Goal: Transaction & Acquisition: Download file/media

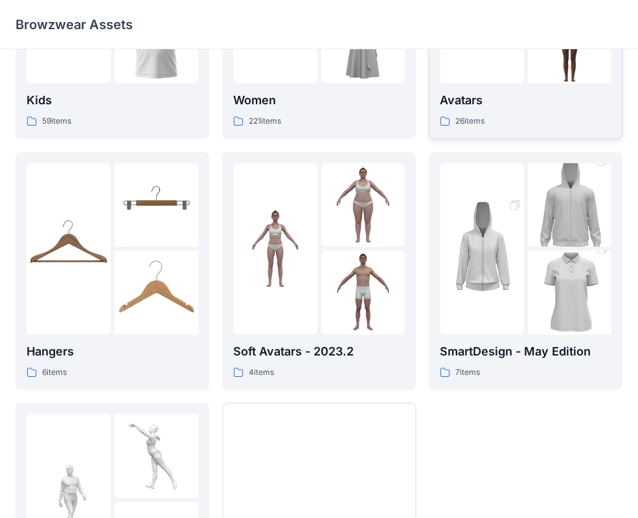
scroll to position [323, 0]
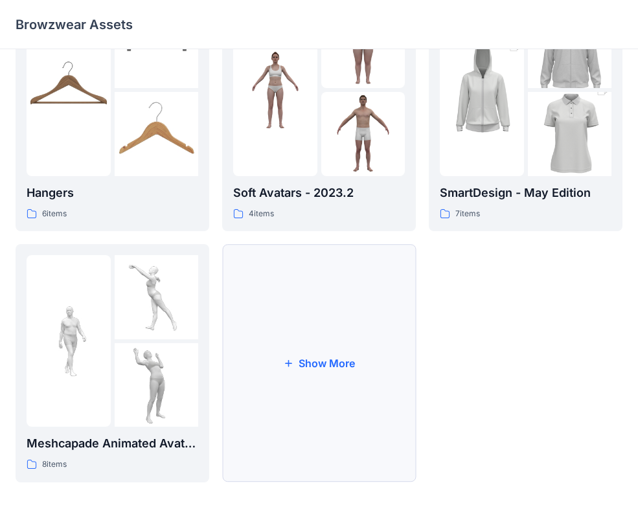
click at [326, 351] on button "Show More" at bounding box center [319, 363] width 194 height 238
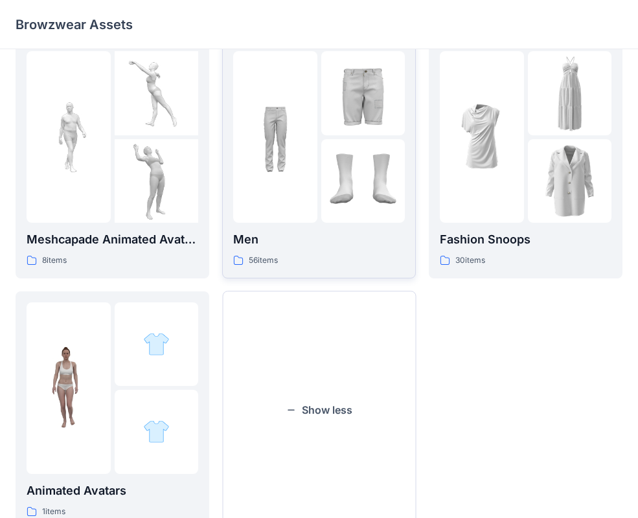
scroll to position [545, 0]
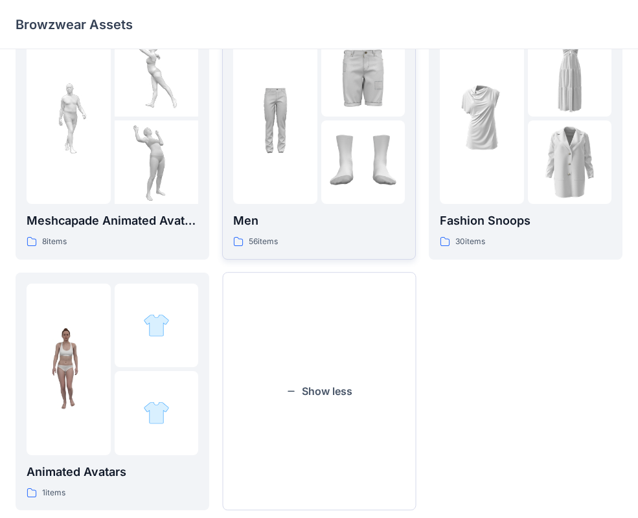
click at [297, 166] on div at bounding box center [275, 118] width 84 height 172
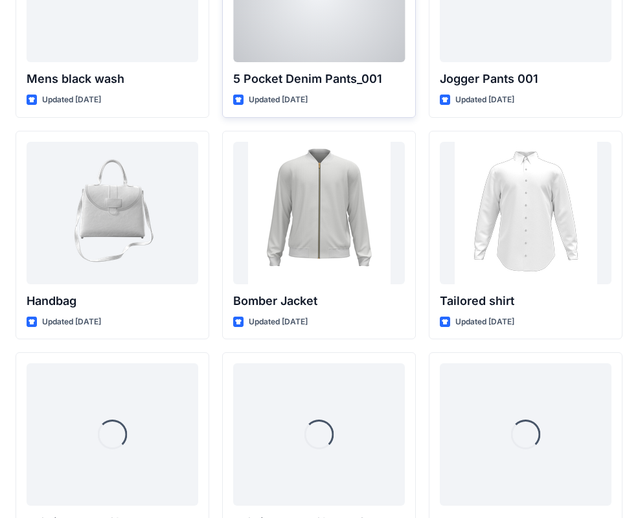
scroll to position [728, 0]
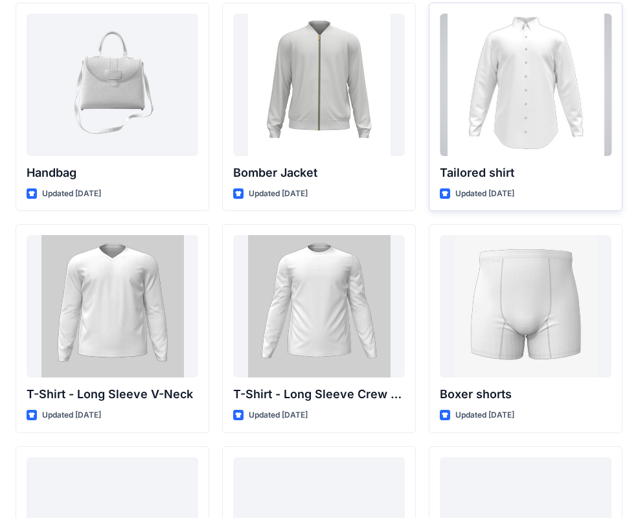
click at [523, 122] on div at bounding box center [526, 85] width 172 height 142
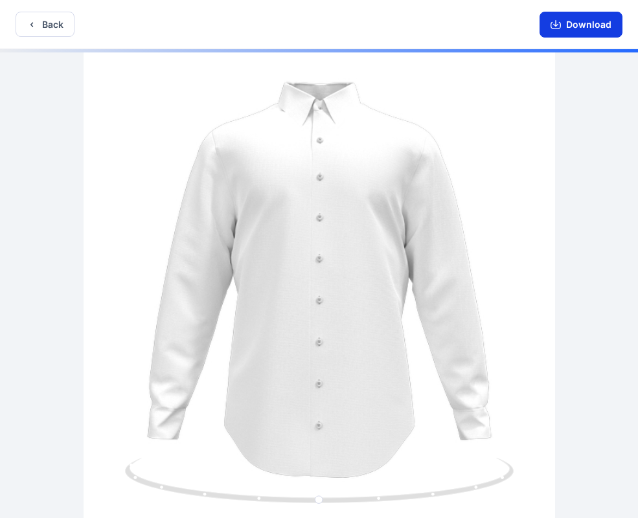
click at [573, 28] on button "Download" at bounding box center [581, 25] width 83 height 26
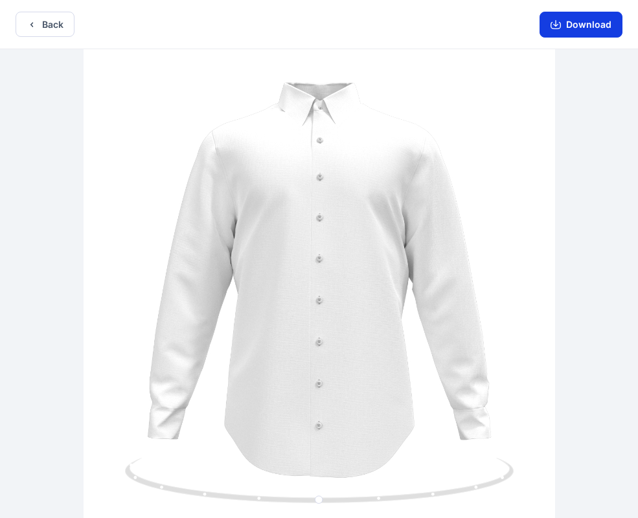
click at [558, 24] on icon "button" at bounding box center [555, 23] width 5 height 6
click at [564, 21] on button "Download" at bounding box center [581, 25] width 83 height 26
click at [42, 26] on button "Back" at bounding box center [45, 24] width 59 height 25
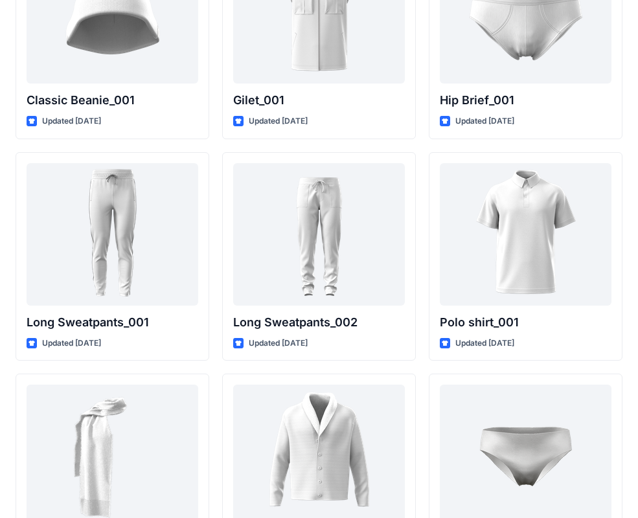
scroll to position [2724, 0]
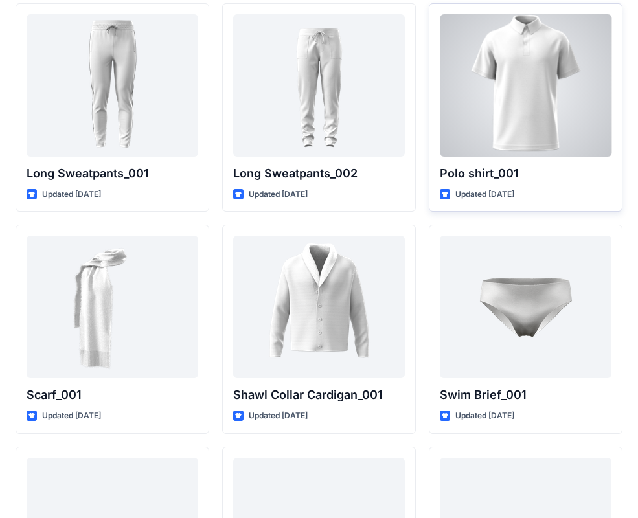
click at [496, 174] on p "Polo shirt_001" at bounding box center [526, 174] width 172 height 18
click at [488, 193] on p "Updated [DATE]" at bounding box center [484, 195] width 59 height 14
click at [490, 170] on p "Polo shirt_001" at bounding box center [526, 174] width 172 height 18
click at [516, 135] on div at bounding box center [526, 85] width 172 height 142
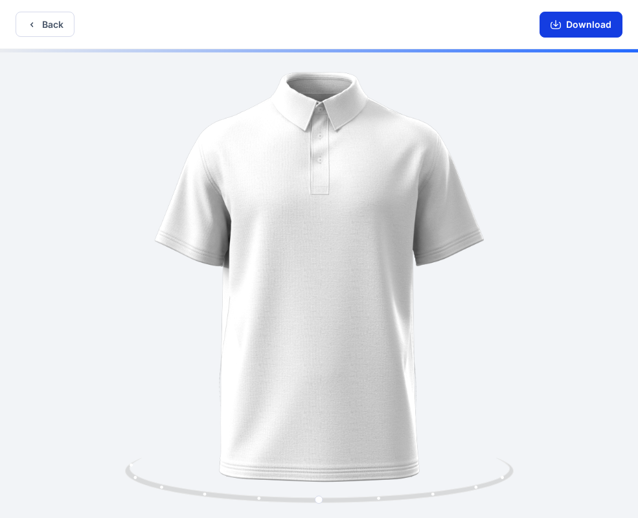
click at [592, 35] on button "Download" at bounding box center [581, 25] width 83 height 26
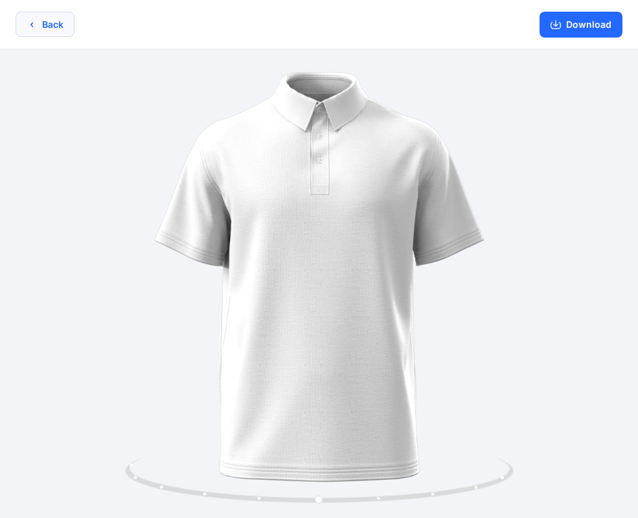
click at [60, 27] on button "Back" at bounding box center [45, 24] width 59 height 25
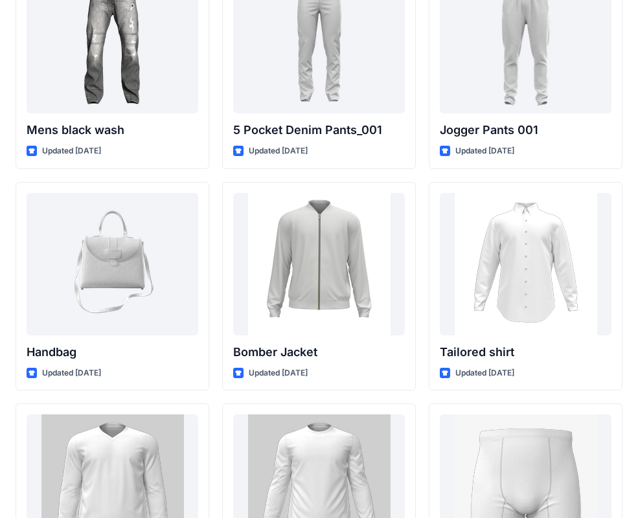
scroll to position [545, 0]
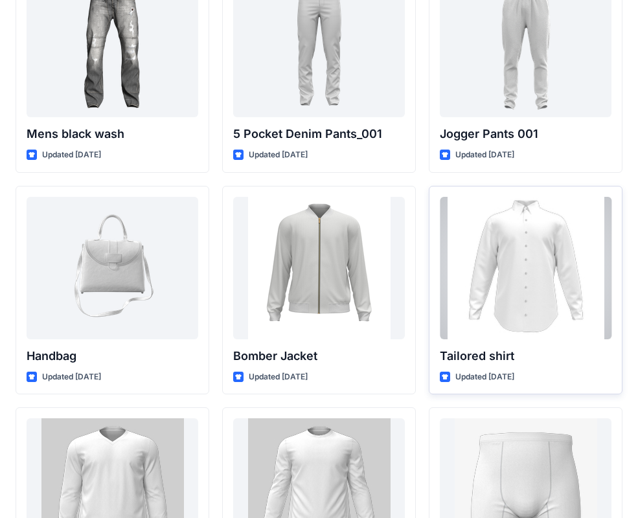
click at [498, 305] on div at bounding box center [526, 268] width 172 height 142
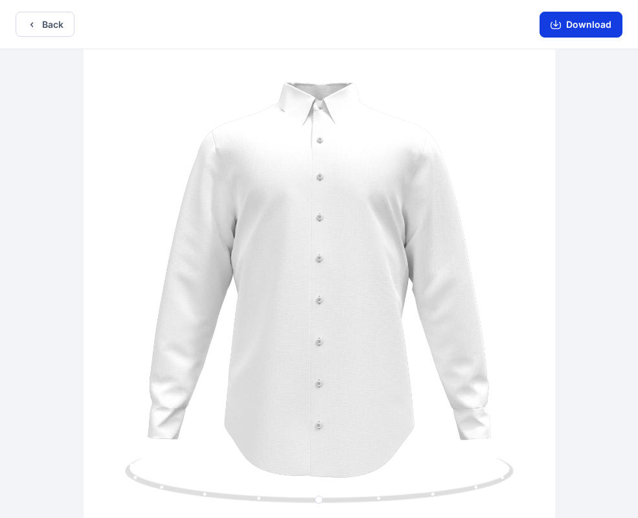
click at [572, 24] on button "Download" at bounding box center [581, 25] width 83 height 26
click at [584, 19] on button "Download" at bounding box center [581, 25] width 83 height 26
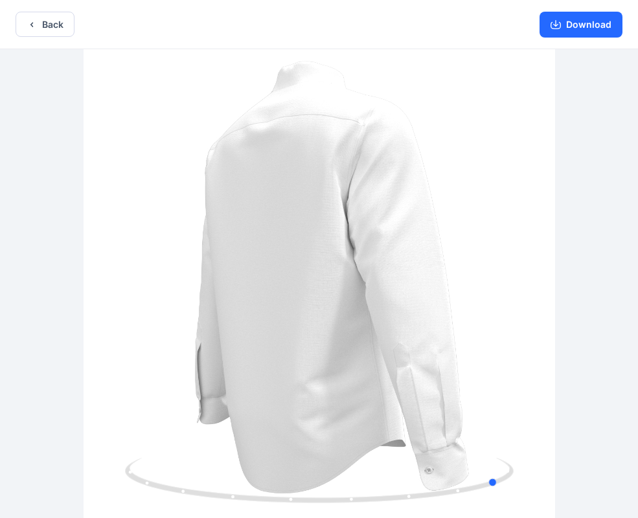
drag, startPoint x: 406, startPoint y: 330, endPoint x: 196, endPoint y: 266, distance: 220.2
click at [196, 266] on div at bounding box center [319, 285] width 638 height 472
click at [578, 20] on button "Download" at bounding box center [581, 25] width 83 height 26
click at [565, 23] on button "Download" at bounding box center [581, 25] width 83 height 26
